Goal: Task Accomplishment & Management: Manage account settings

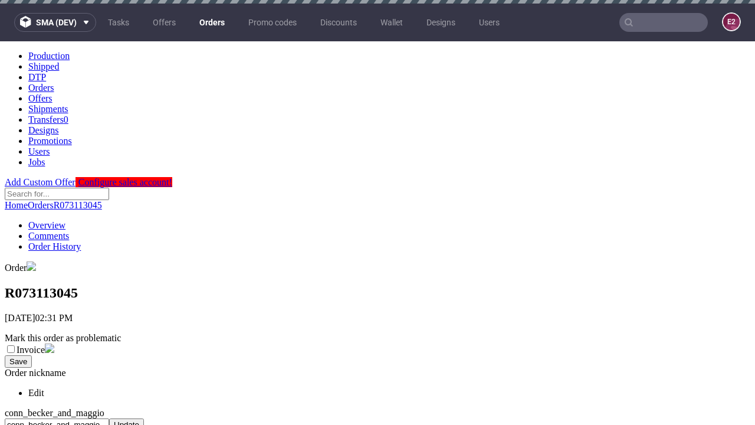
scroll to position [451, 0]
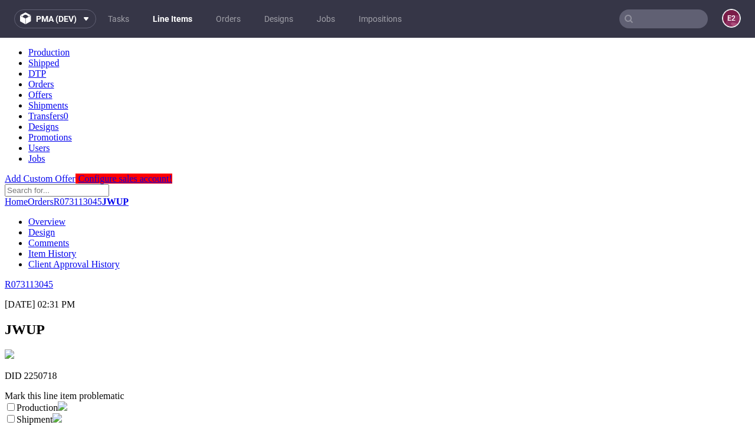
scroll to position [208, 0]
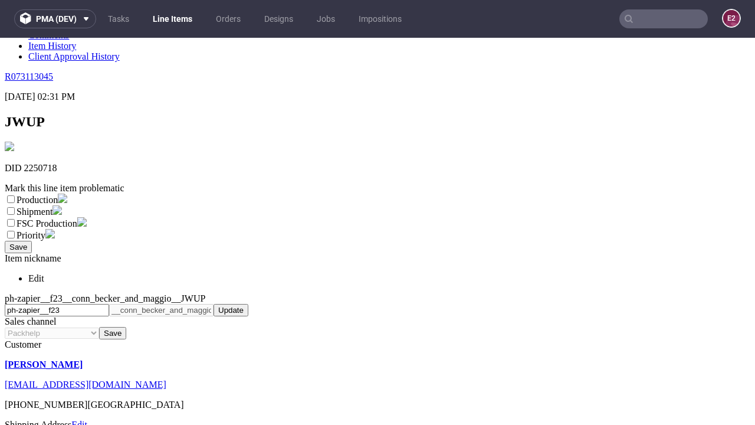
select select "dtp_ca_needed"
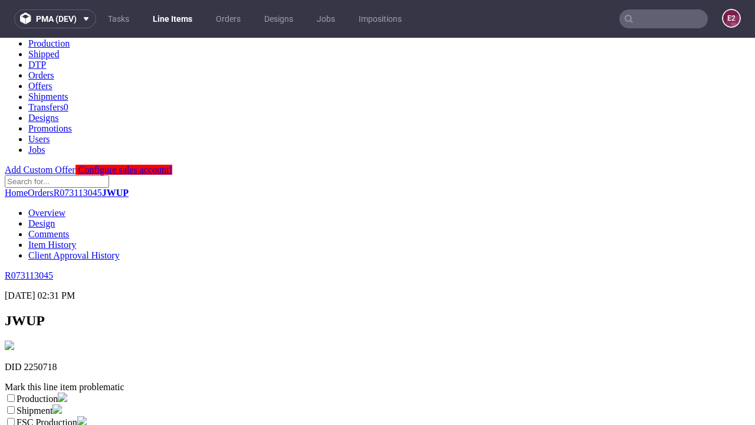
scroll to position [9, 0]
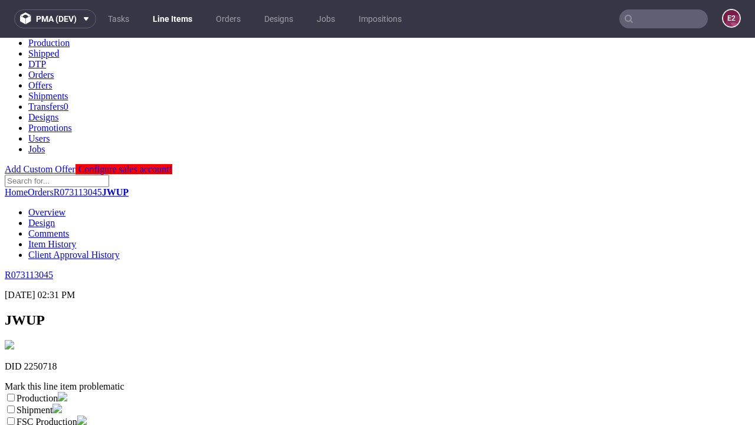
checkbox input "true"
